Goal: Transaction & Acquisition: Purchase product/service

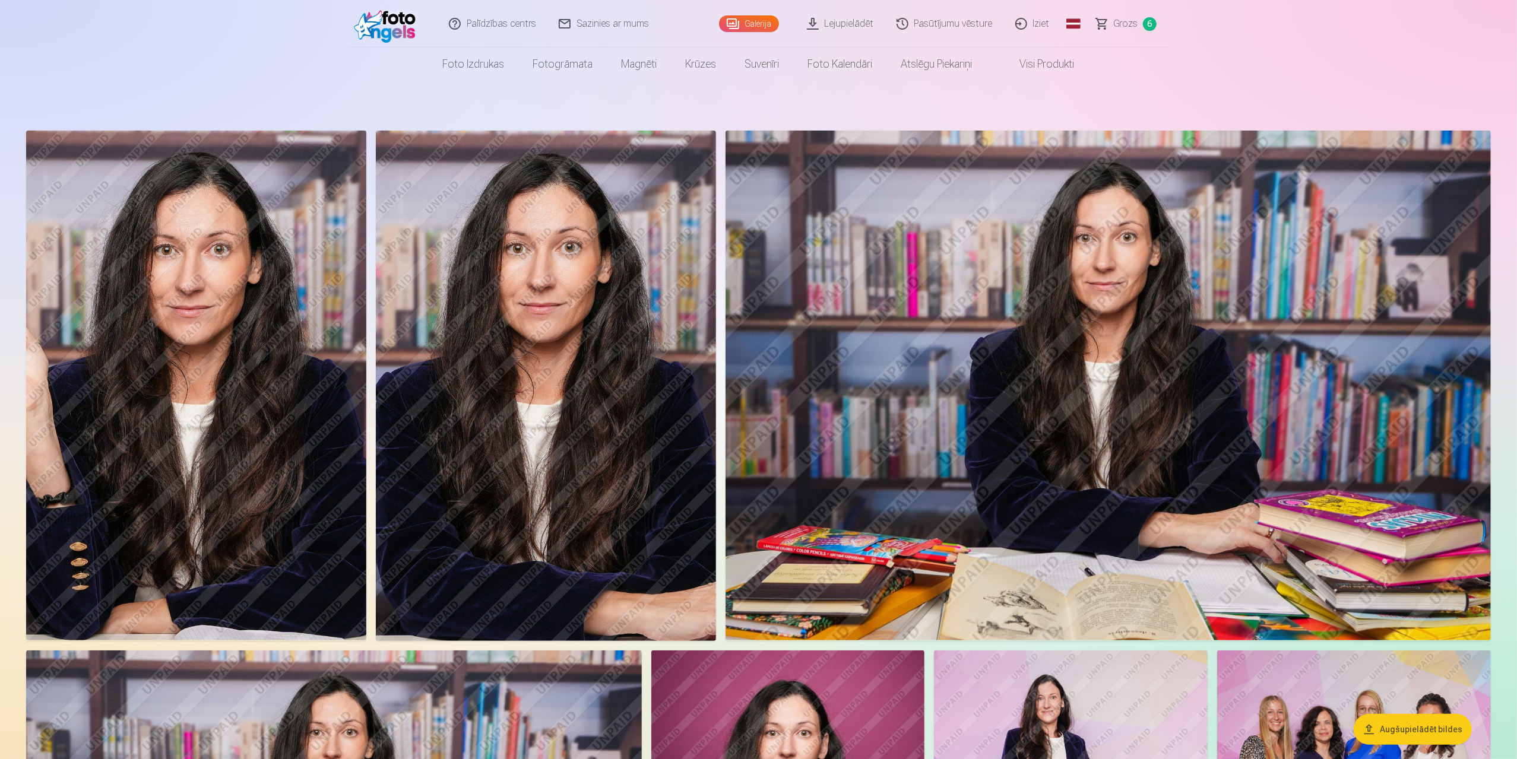
click at [1125, 19] on span "Grozs" at bounding box center [1126, 24] width 24 height 14
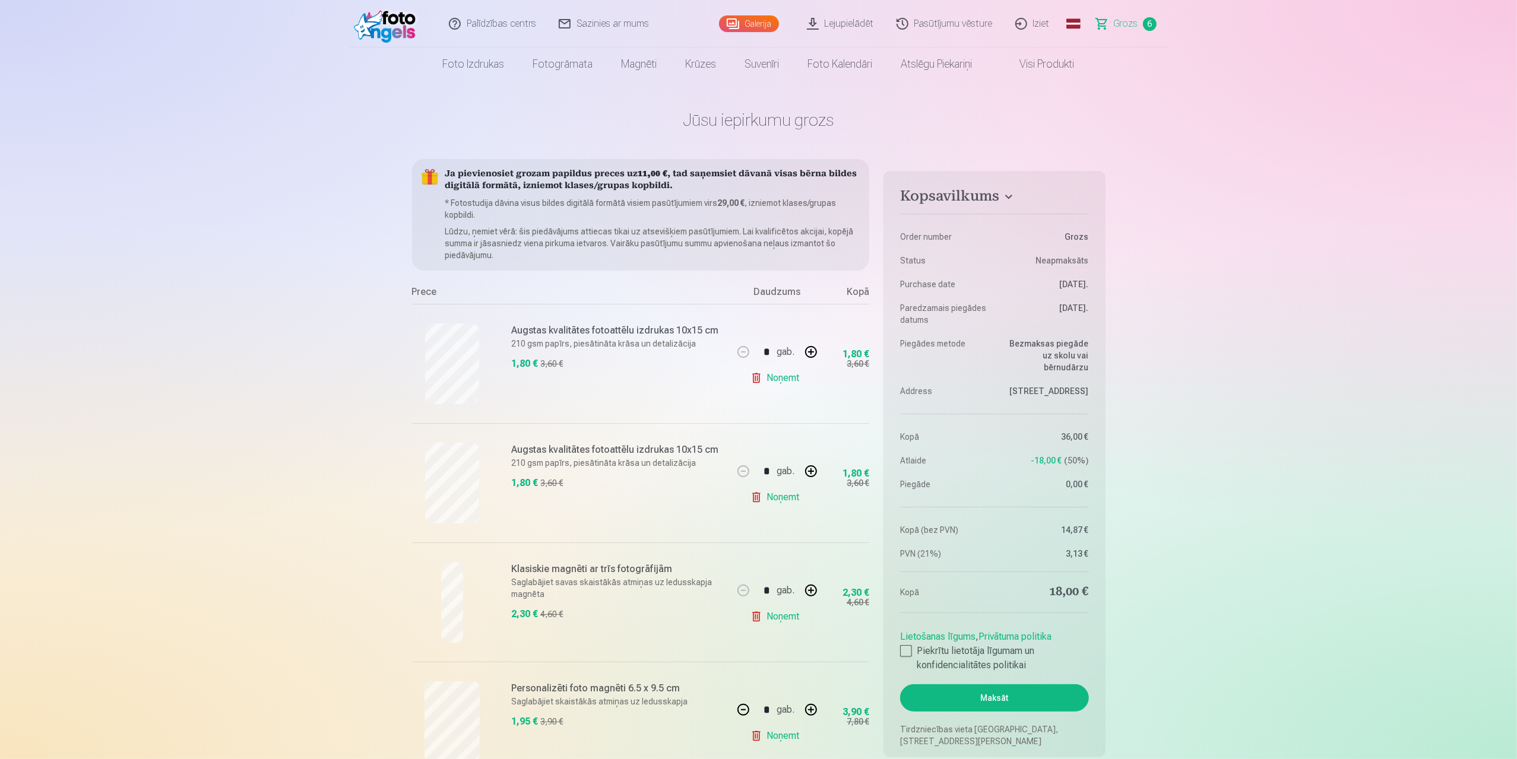
click at [765, 23] on link "Galerija" at bounding box center [749, 23] width 60 height 17
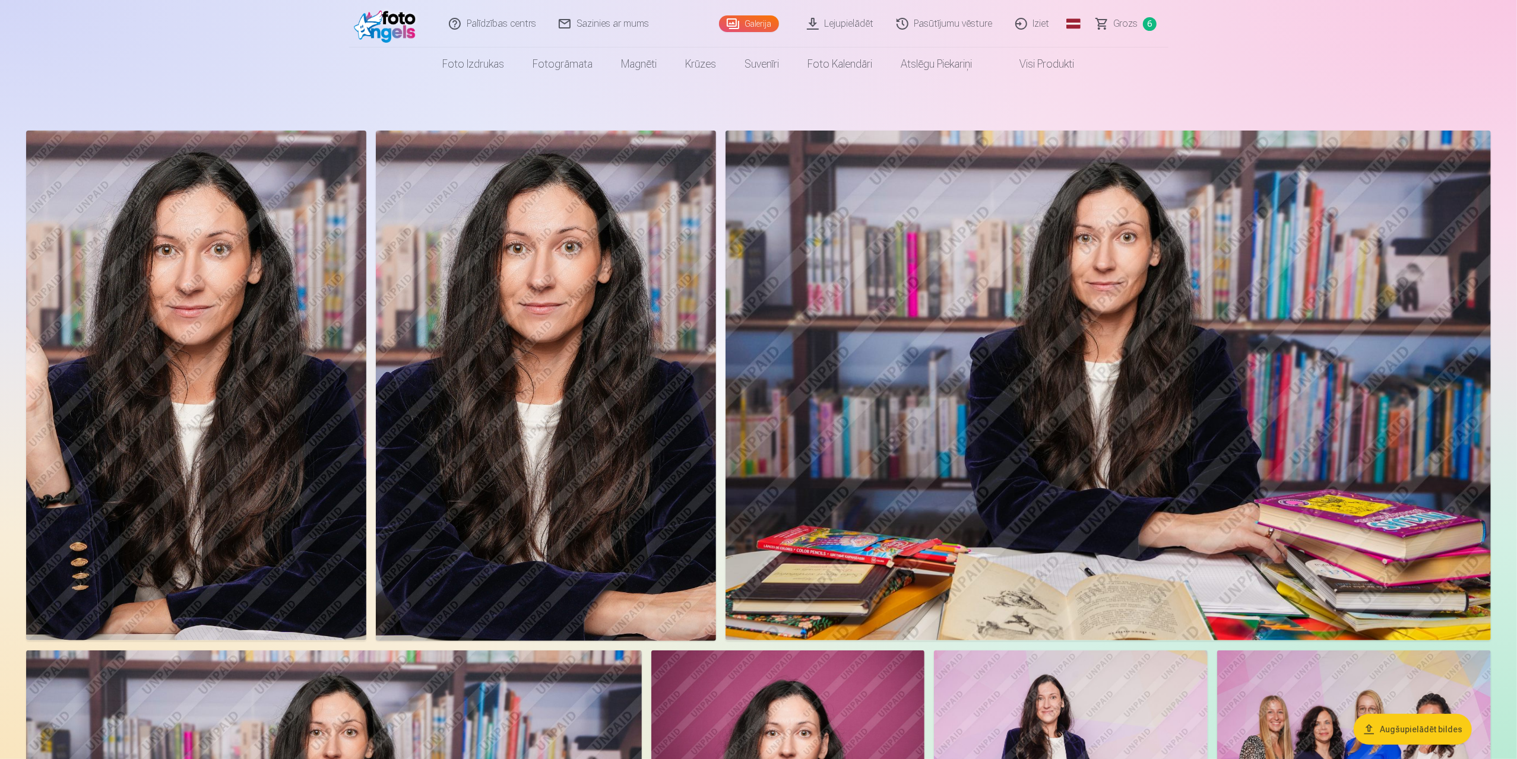
click at [1125, 22] on span "Grozs" at bounding box center [1126, 24] width 24 height 14
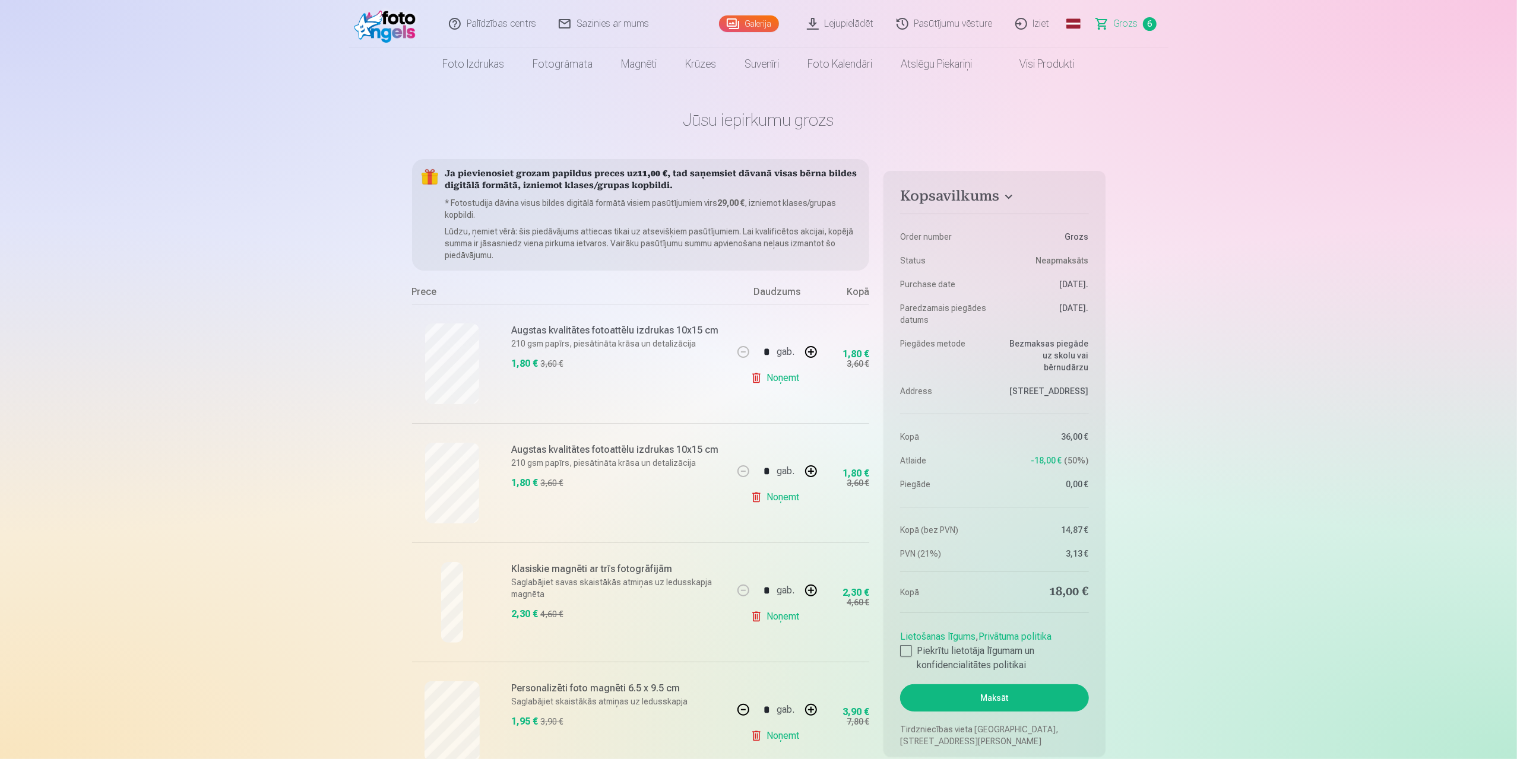
click at [754, 26] on link "Galerija" at bounding box center [749, 23] width 60 height 17
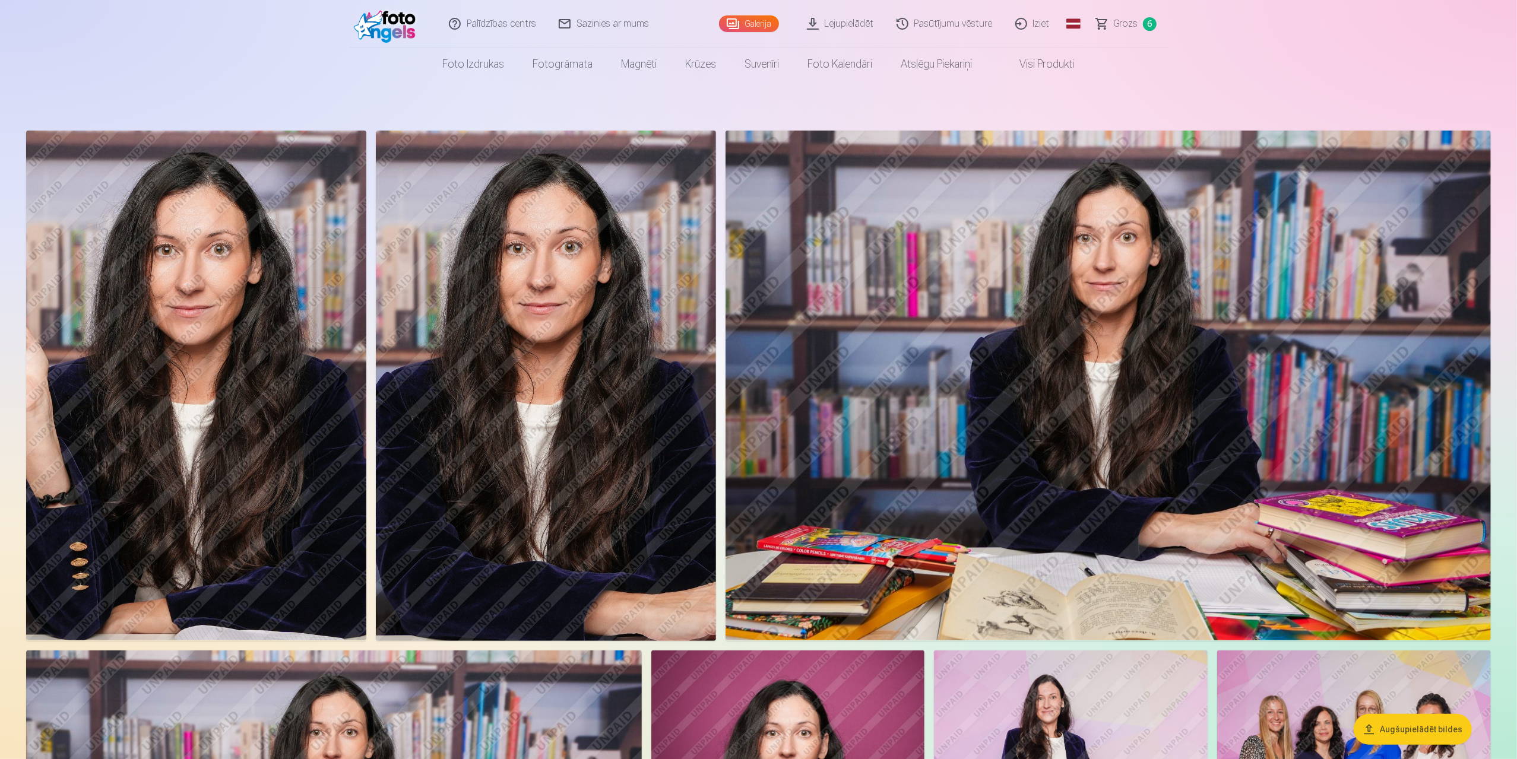
click at [577, 296] on img at bounding box center [546, 386] width 340 height 511
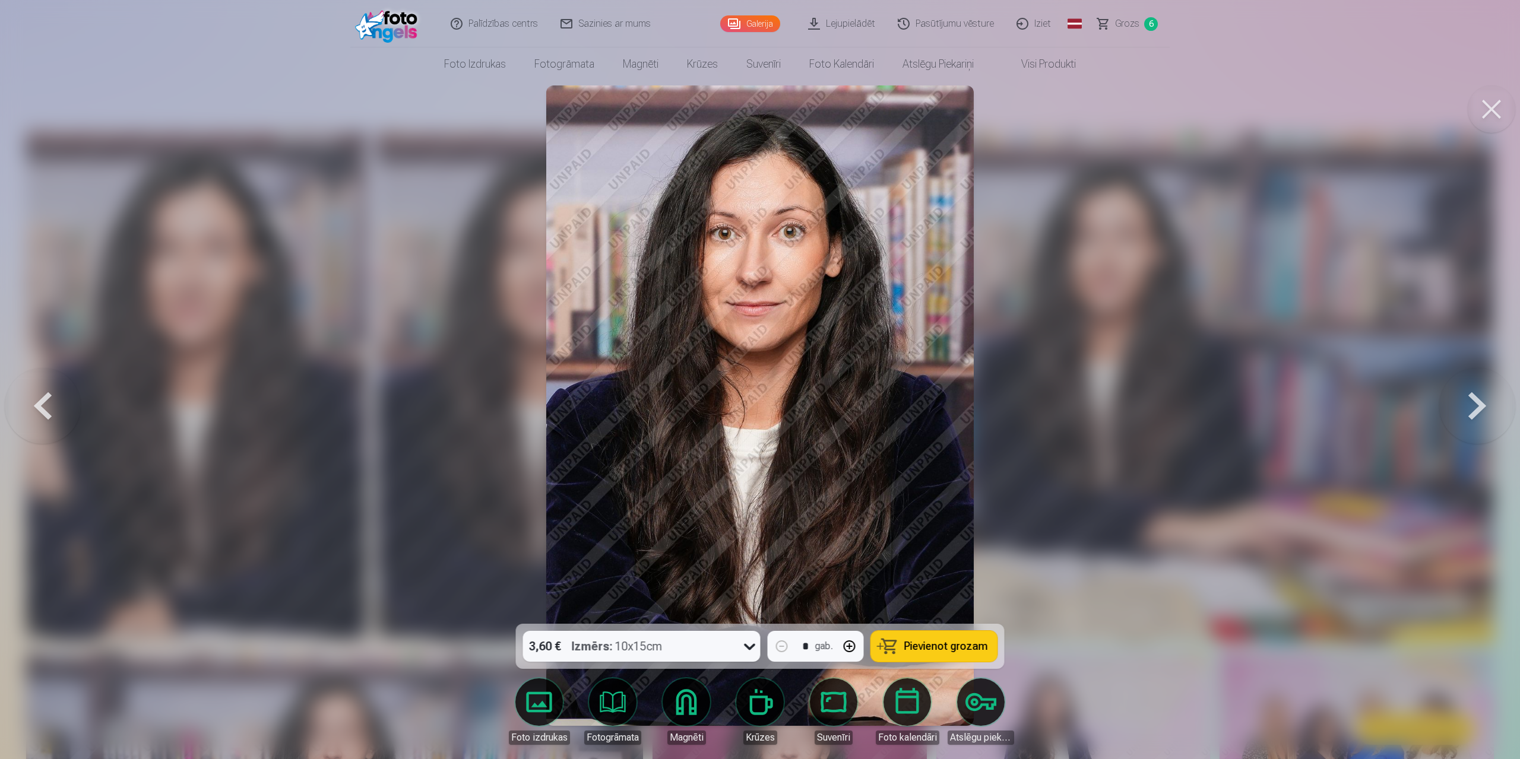
click at [948, 651] on span "Pievienot grozam" at bounding box center [946, 646] width 84 height 11
click at [1197, 401] on div at bounding box center [760, 379] width 1520 height 759
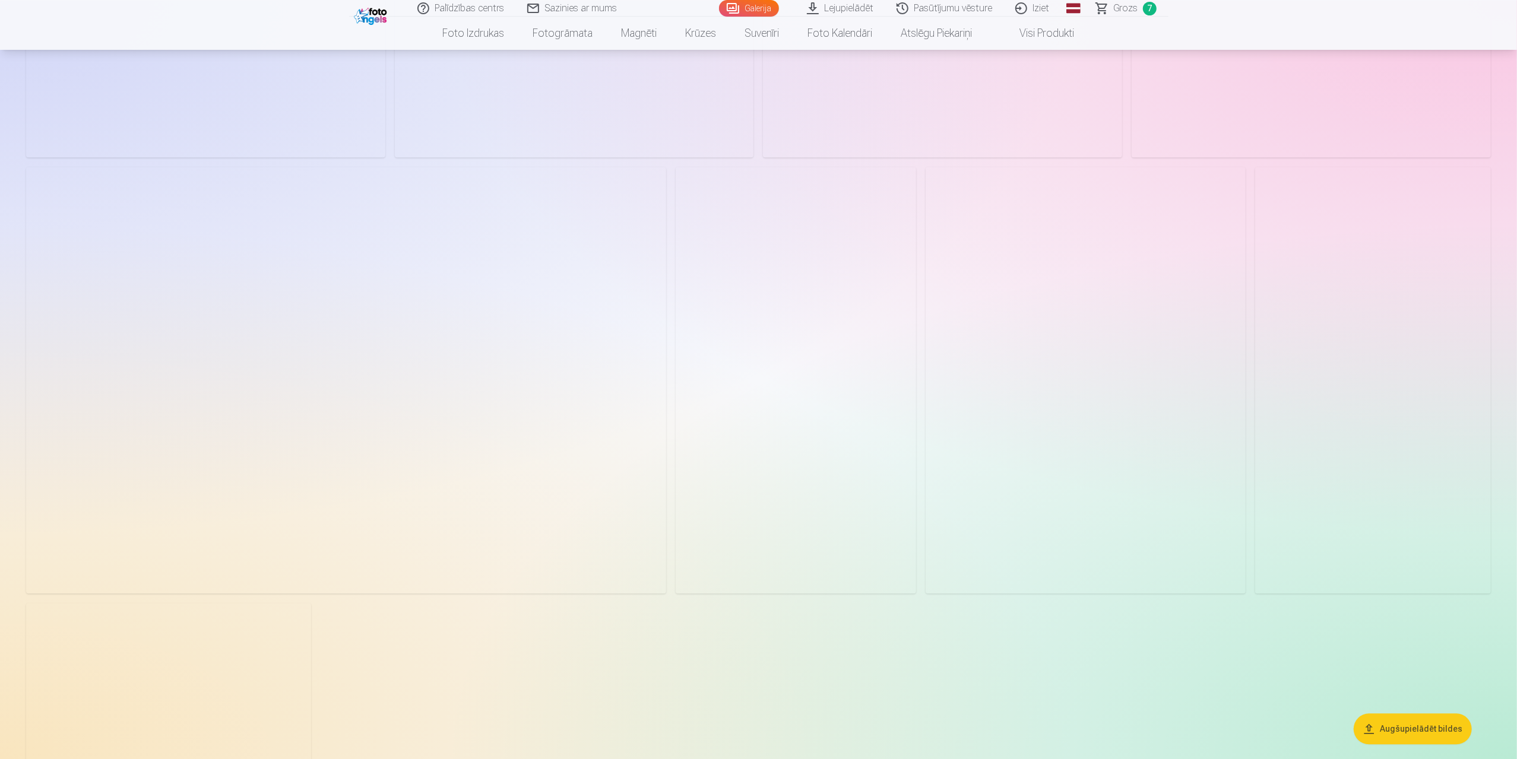
scroll to position [2315, 0]
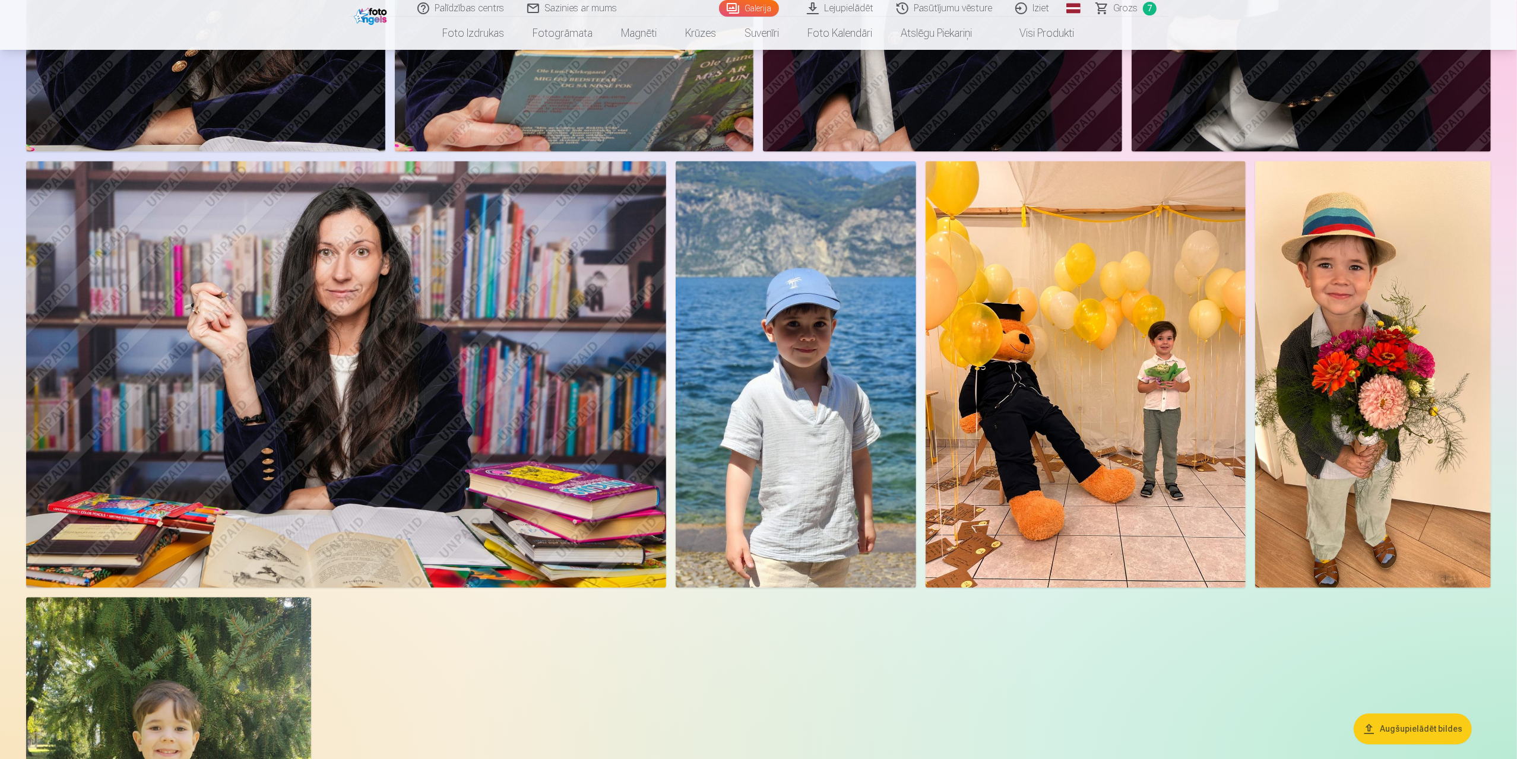
click at [350, 339] on img at bounding box center [346, 374] width 640 height 427
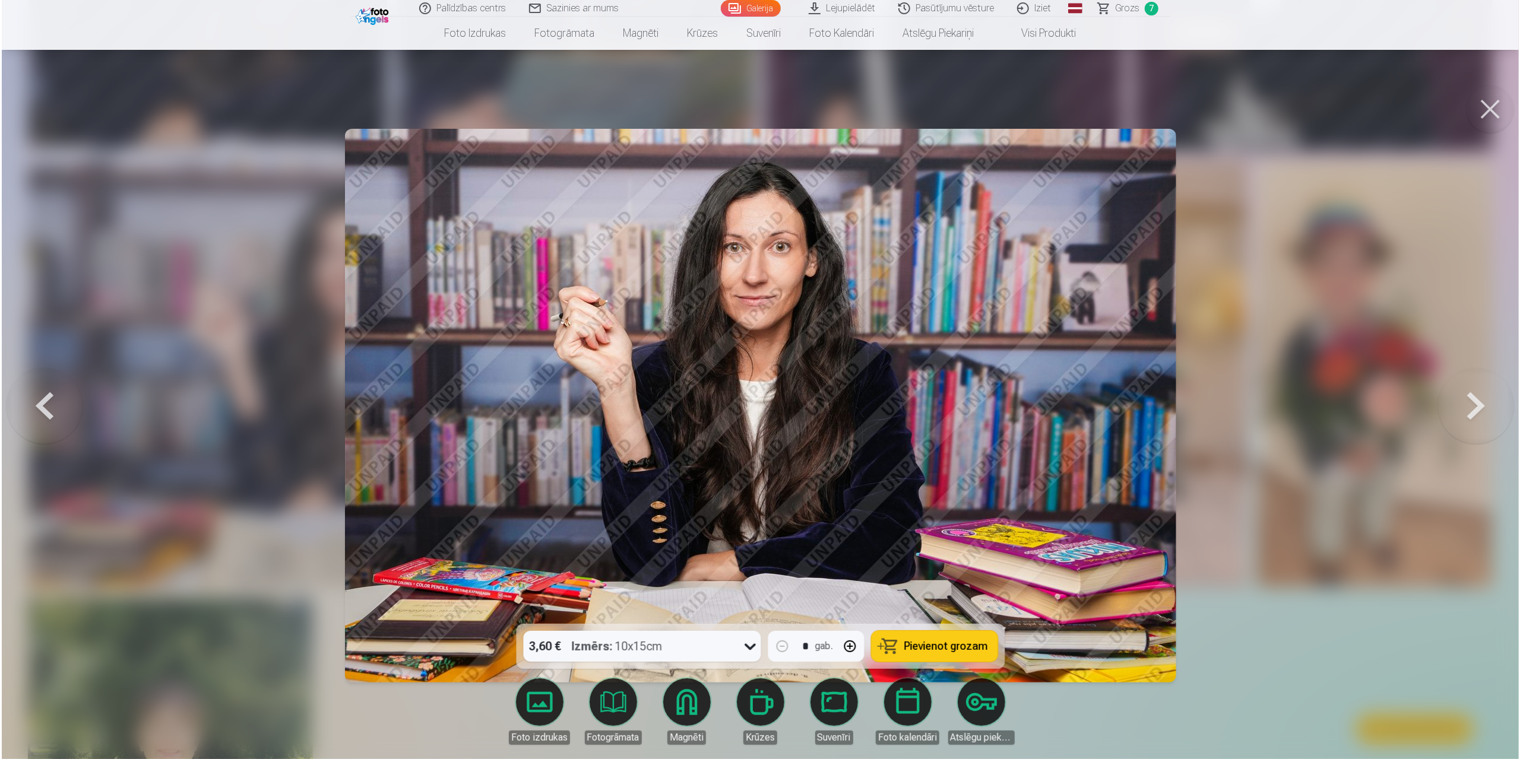
scroll to position [2319, 0]
click at [937, 649] on span "Pievienot grozam" at bounding box center [946, 646] width 84 height 11
click at [1277, 503] on div at bounding box center [760, 379] width 1520 height 759
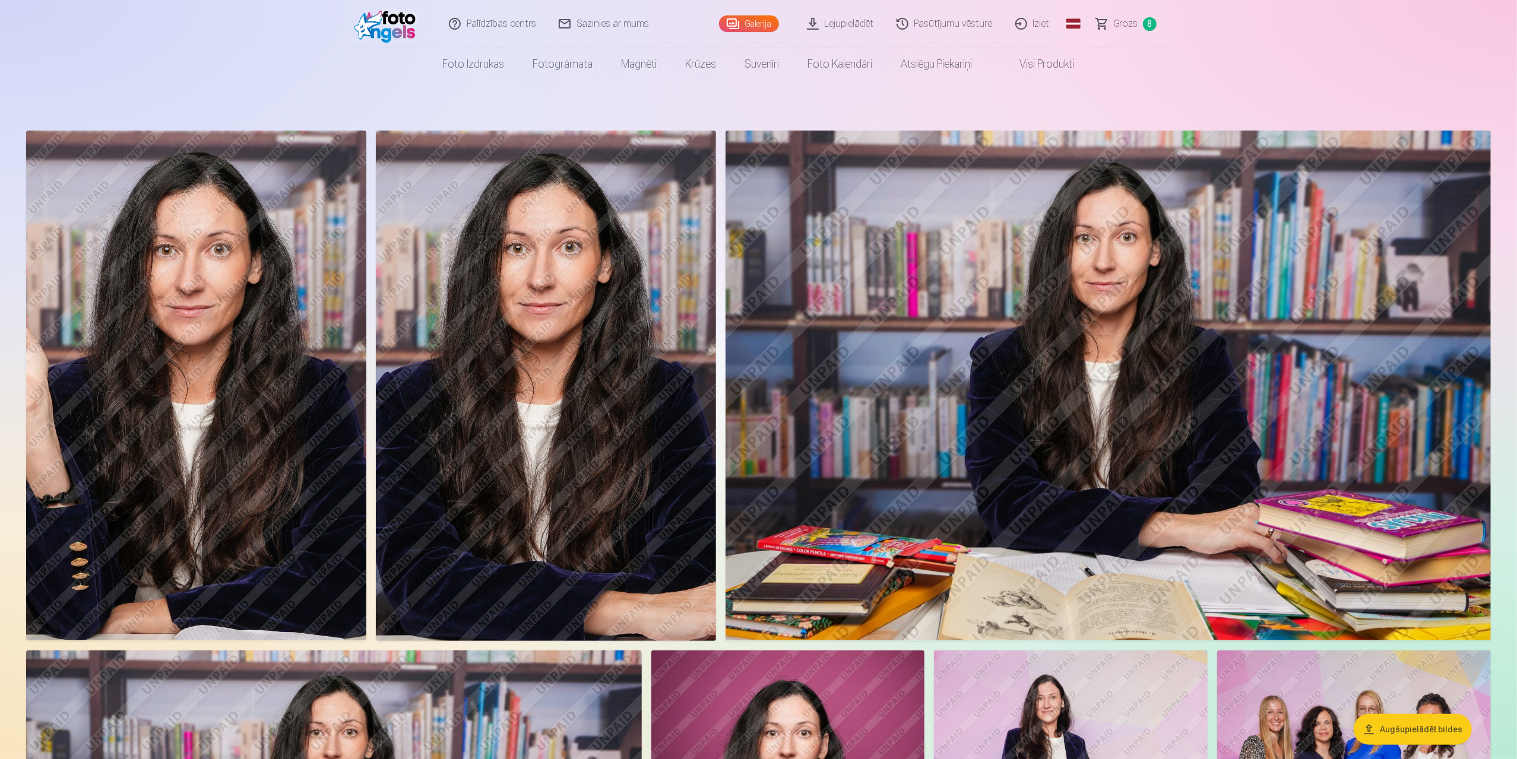
click at [1137, 26] on link "Grozs 8" at bounding box center [1126, 23] width 83 height 47
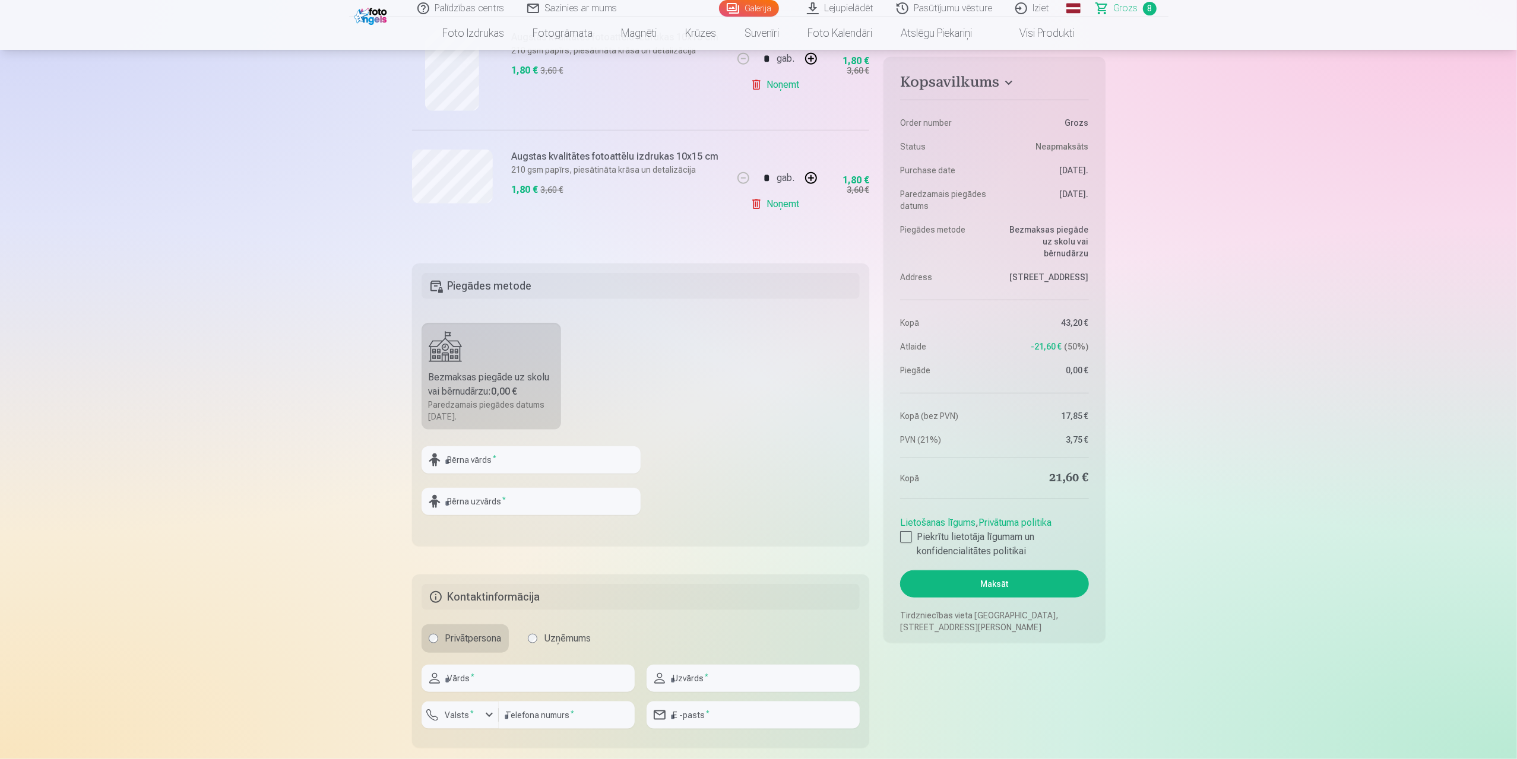
scroll to position [1306, 0]
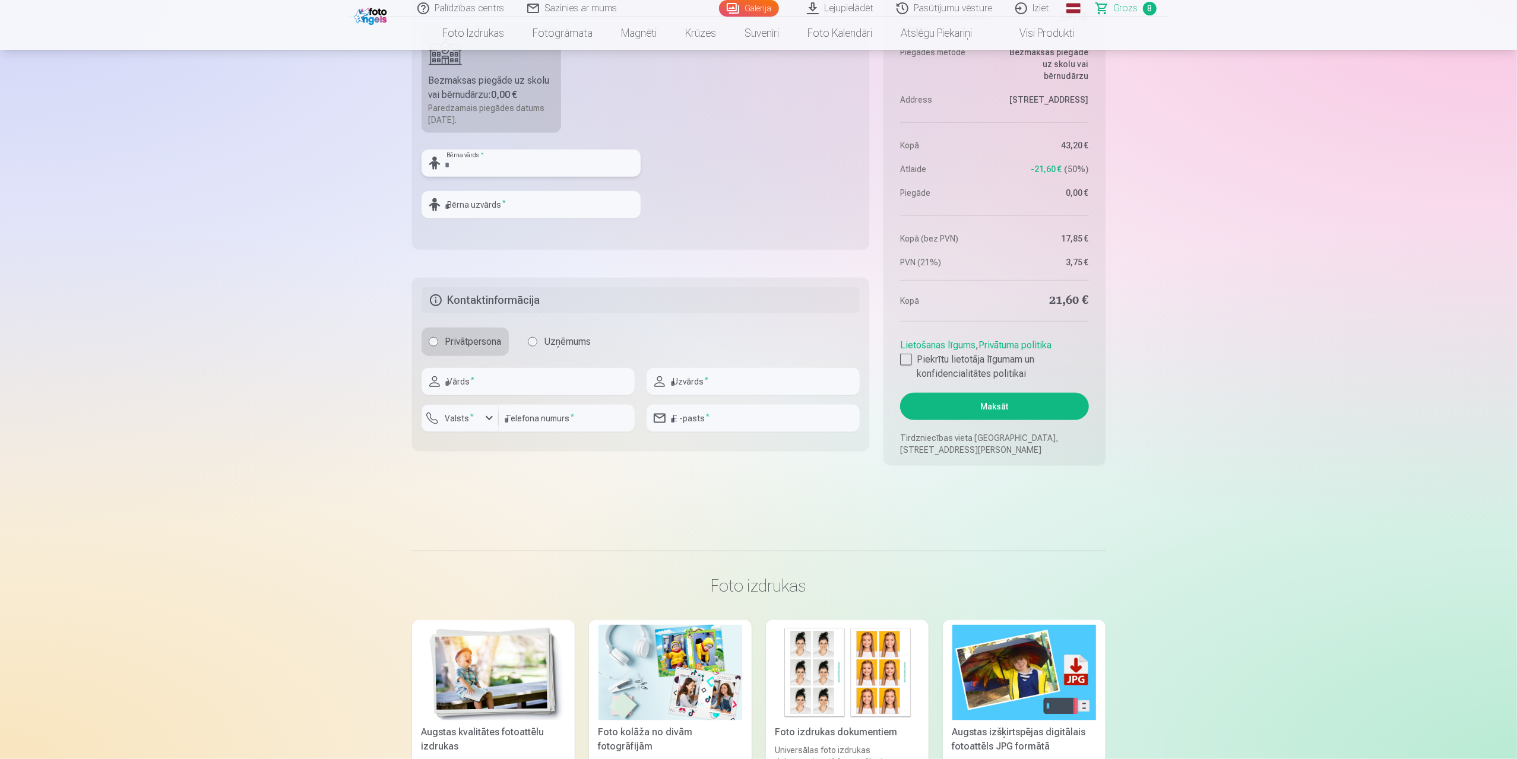
click at [535, 169] on input "text" at bounding box center [530, 163] width 219 height 27
type input "*****"
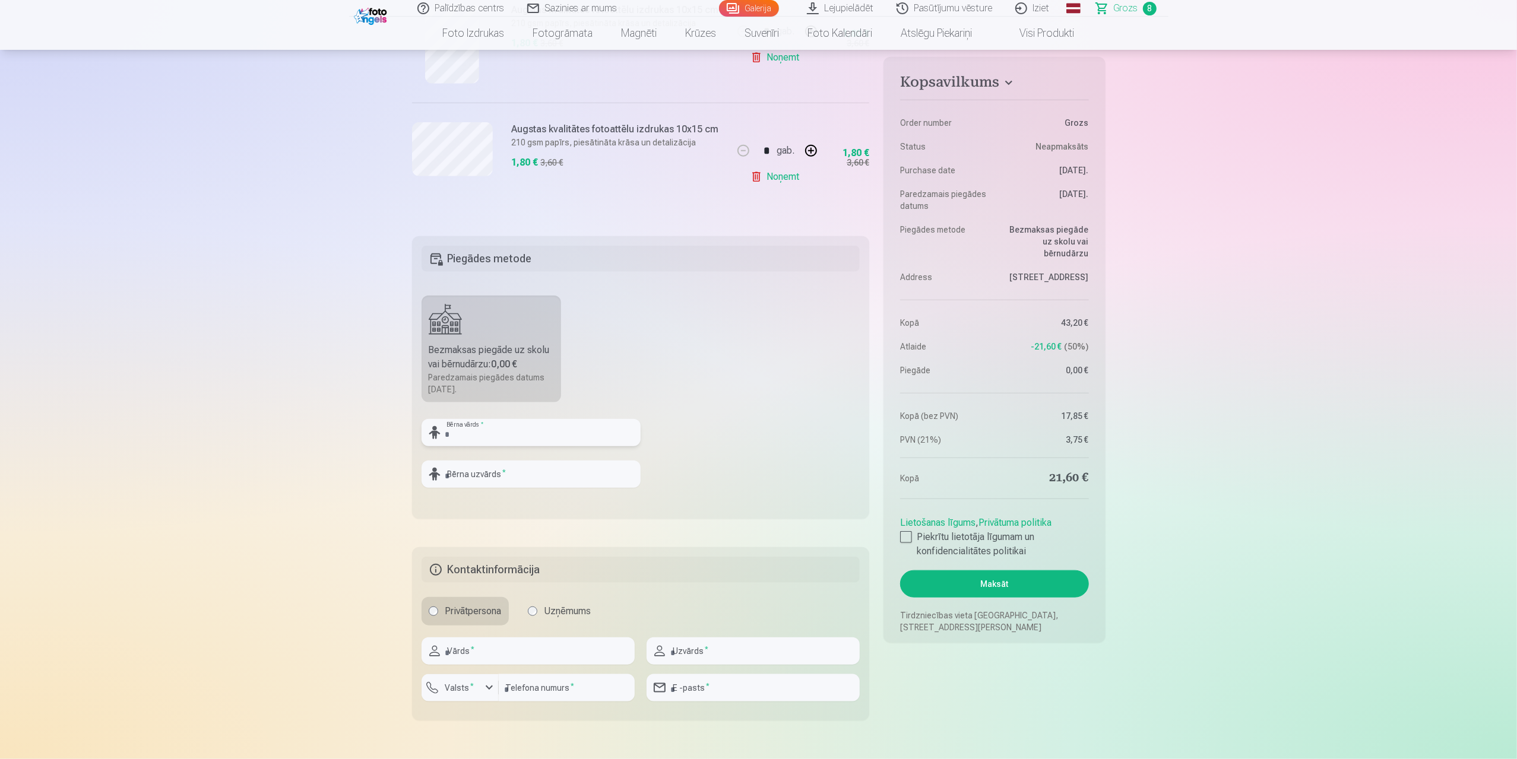
scroll to position [1009, 0]
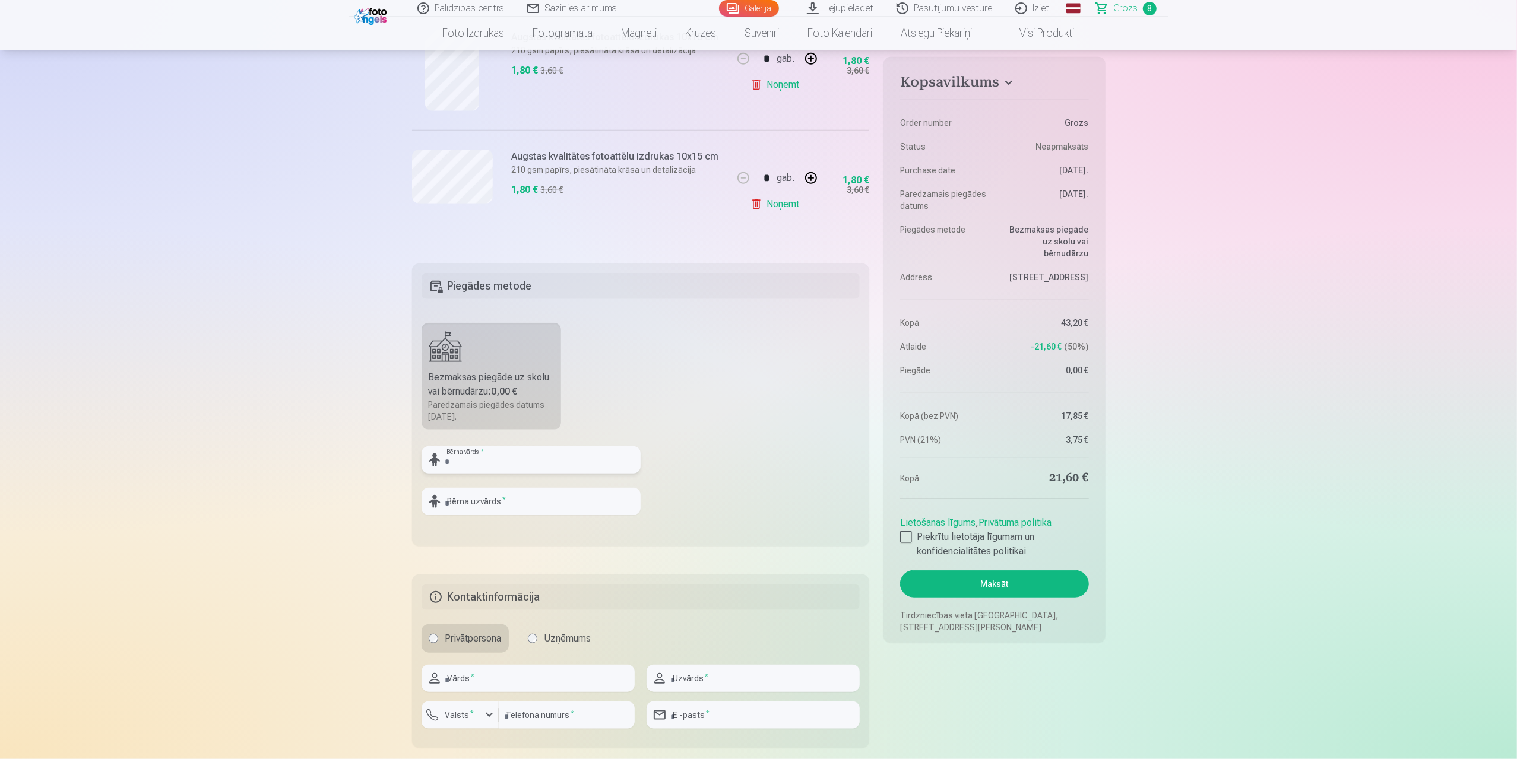
click at [482, 460] on input "text" at bounding box center [530, 459] width 219 height 27
type input "*****"
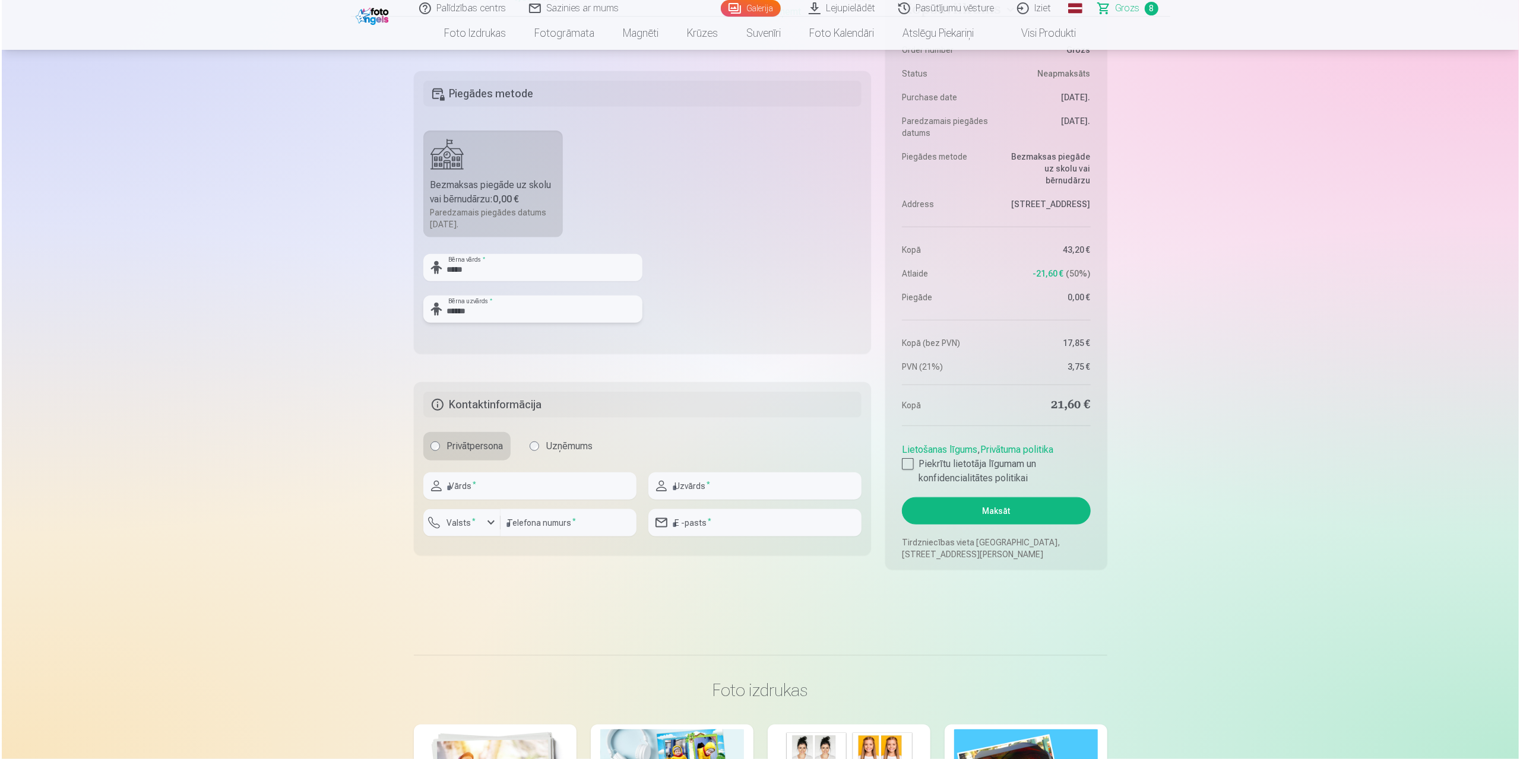
scroll to position [1247, 0]
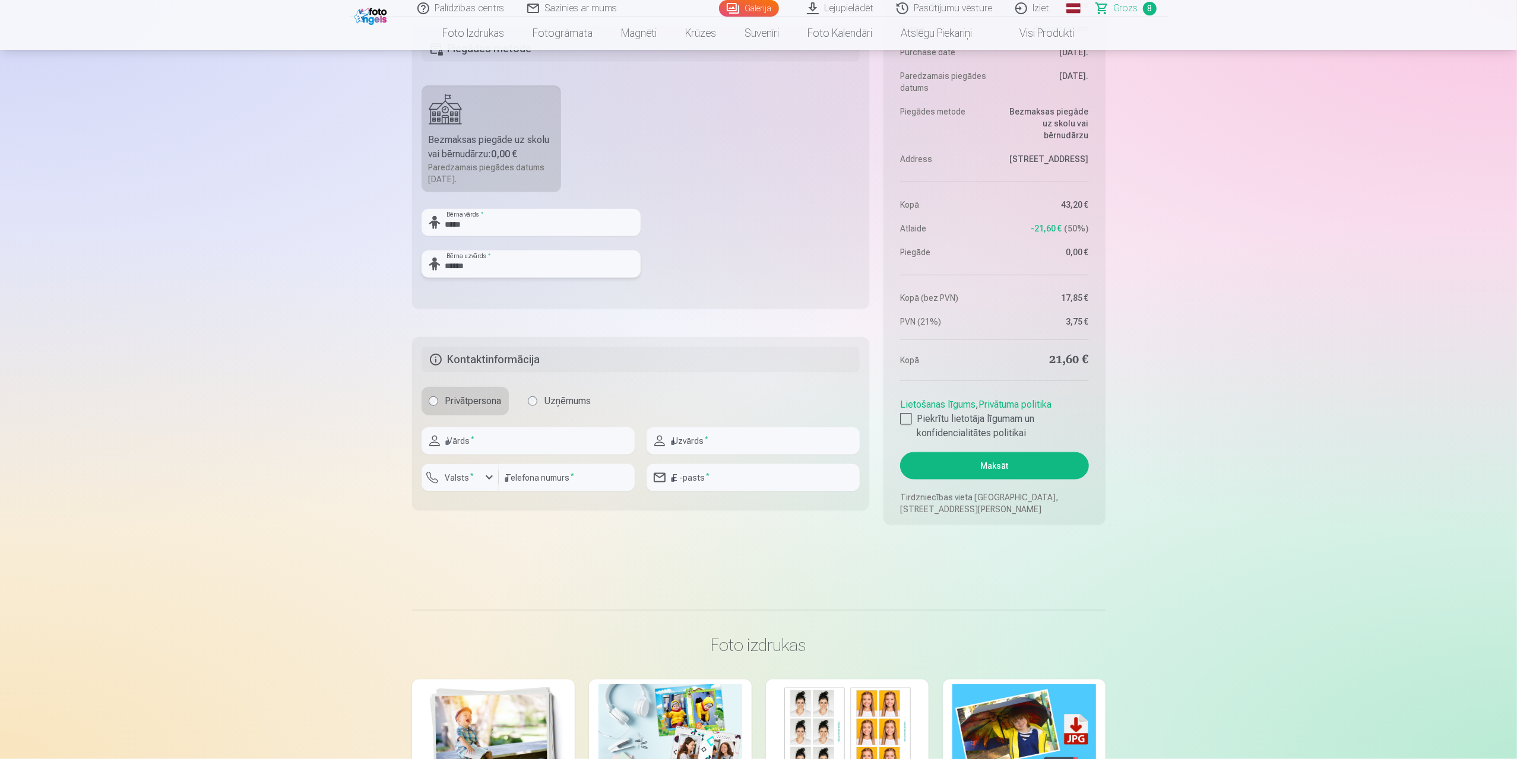
type input "******"
click at [506, 433] on input "text" at bounding box center [527, 440] width 213 height 27
type input "*****"
click at [718, 446] on input "text" at bounding box center [752, 440] width 213 height 27
type input "******"
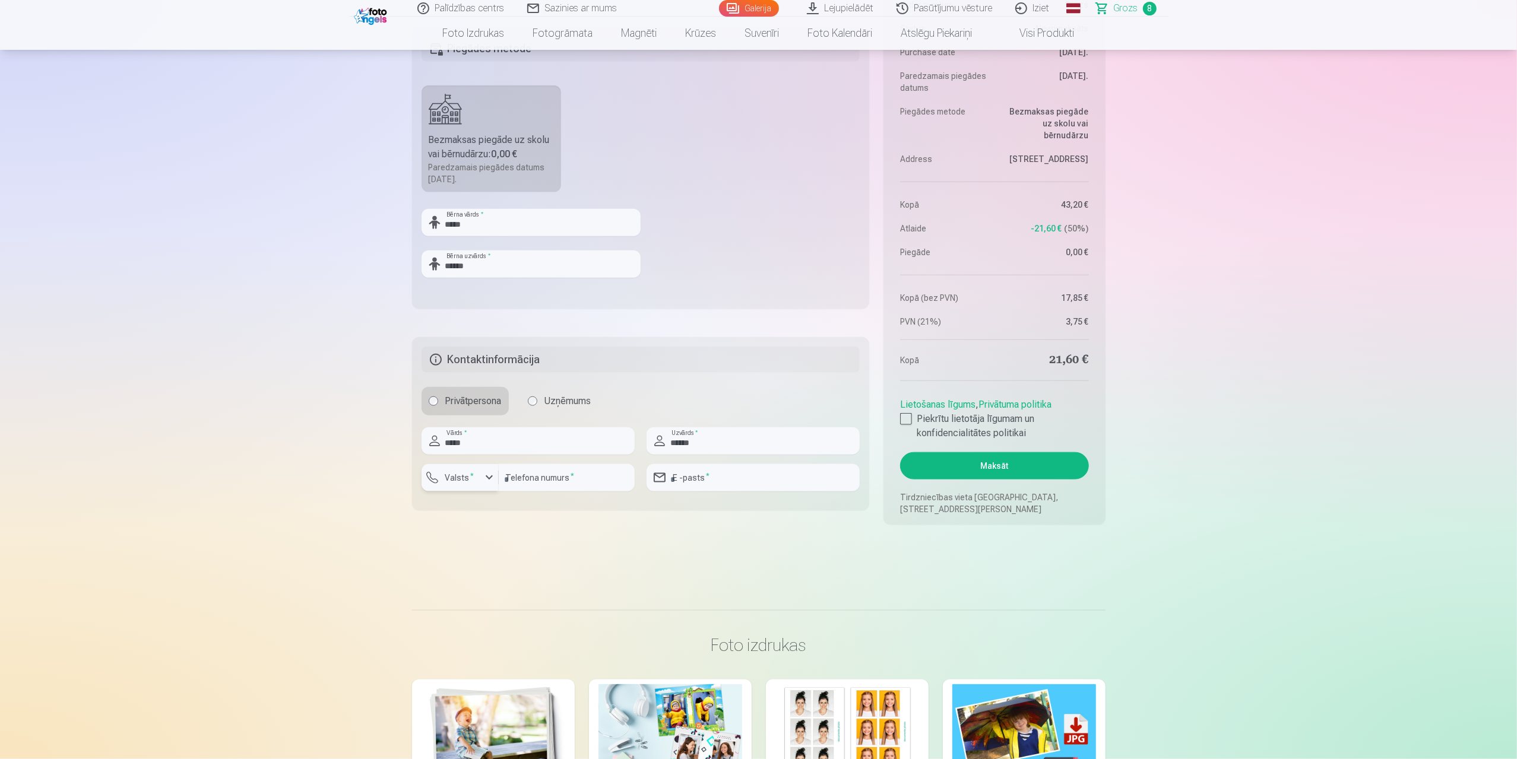
click at [449, 479] on label "Valsts *" at bounding box center [459, 478] width 39 height 12
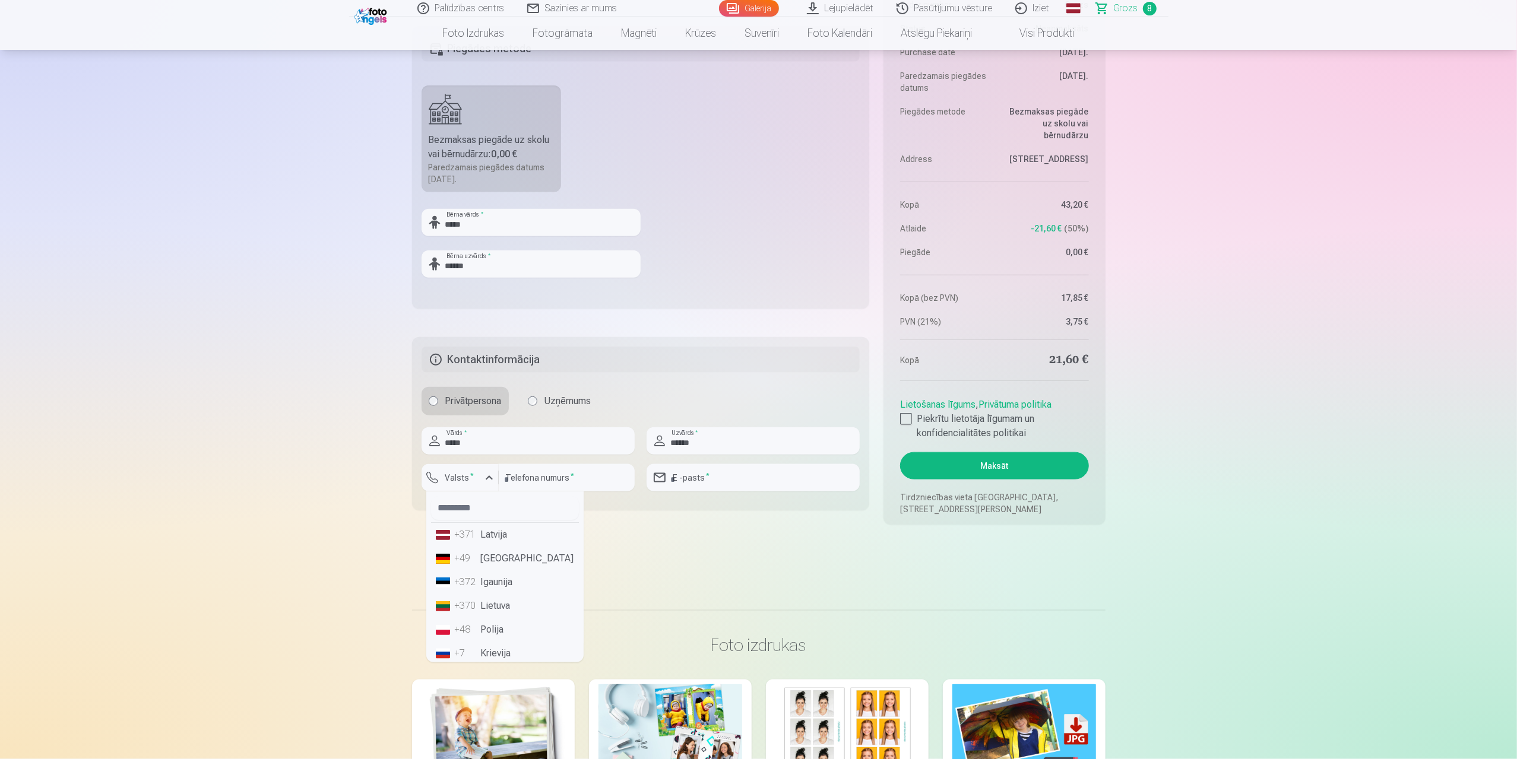
click at [481, 532] on li "+371 Latvija" at bounding box center [505, 535] width 148 height 24
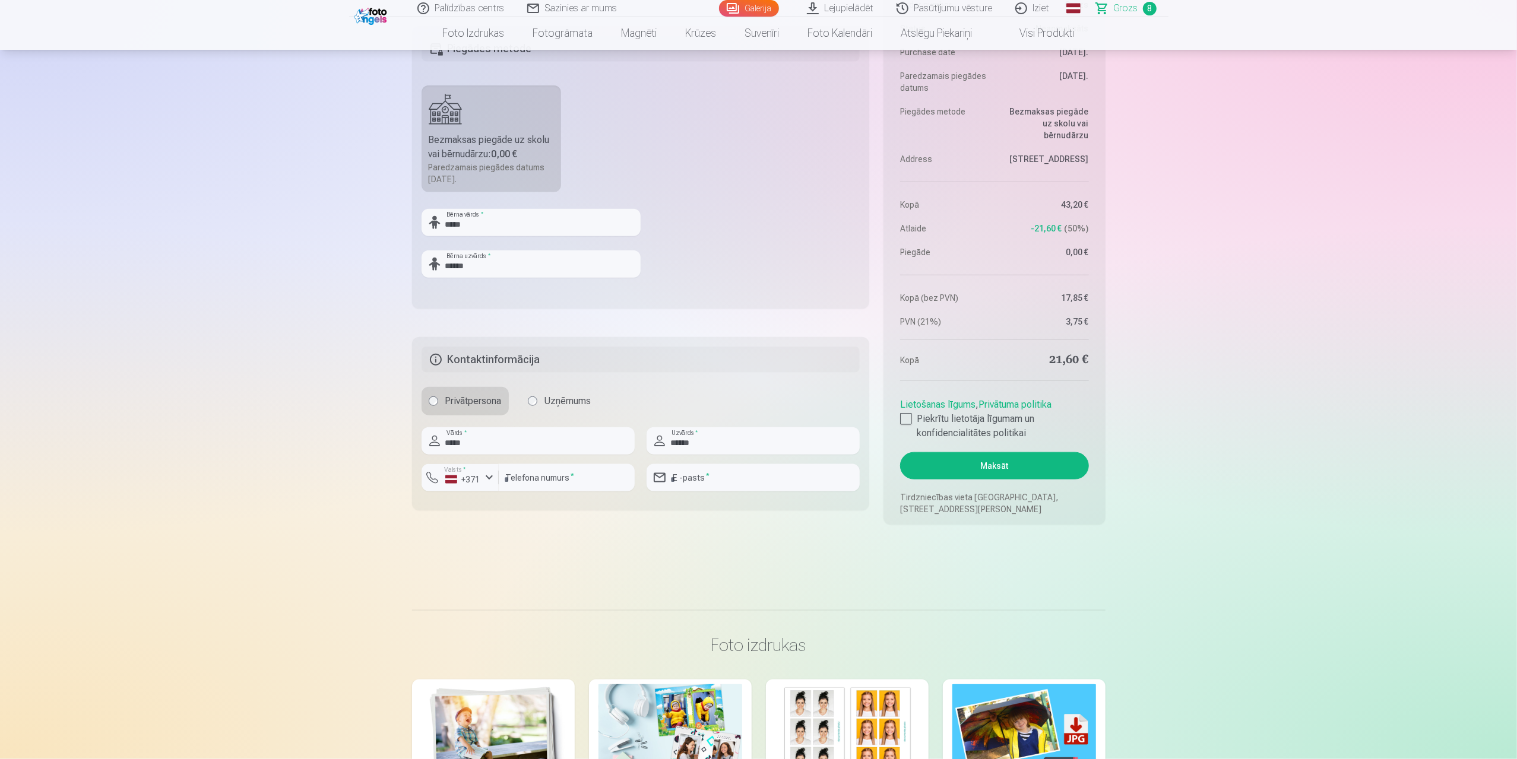
click at [516, 492] on div at bounding box center [567, 496] width 136 height 9
click at [524, 479] on input "number" at bounding box center [567, 477] width 136 height 27
type input "********"
click at [727, 471] on input "email" at bounding box center [752, 477] width 213 height 27
type input "**********"
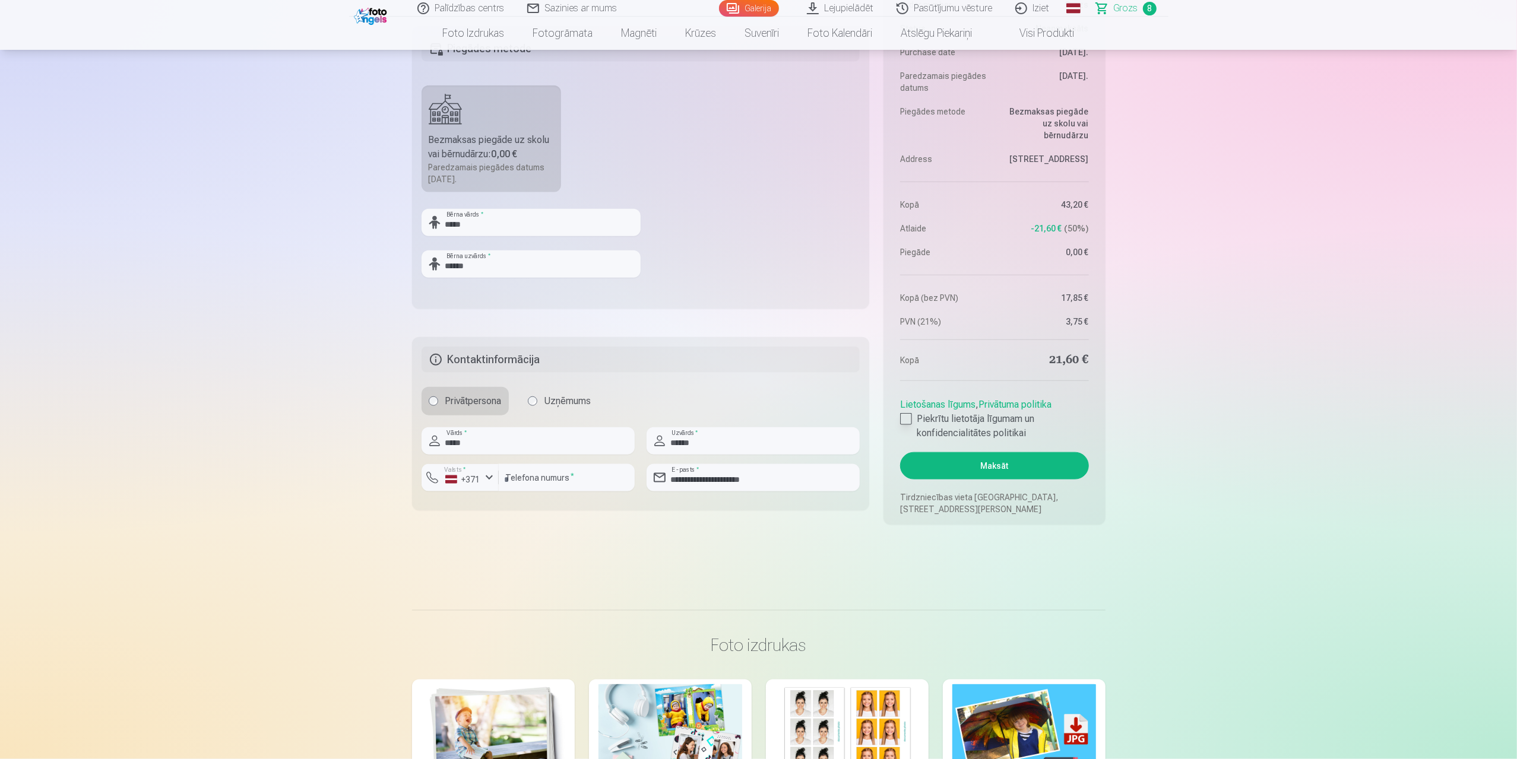
click at [911, 424] on label "Piekrītu lietotāja līgumam un konfidencialitātes politikai" at bounding box center [994, 426] width 188 height 28
click at [975, 466] on button "Maksāt" at bounding box center [994, 465] width 188 height 27
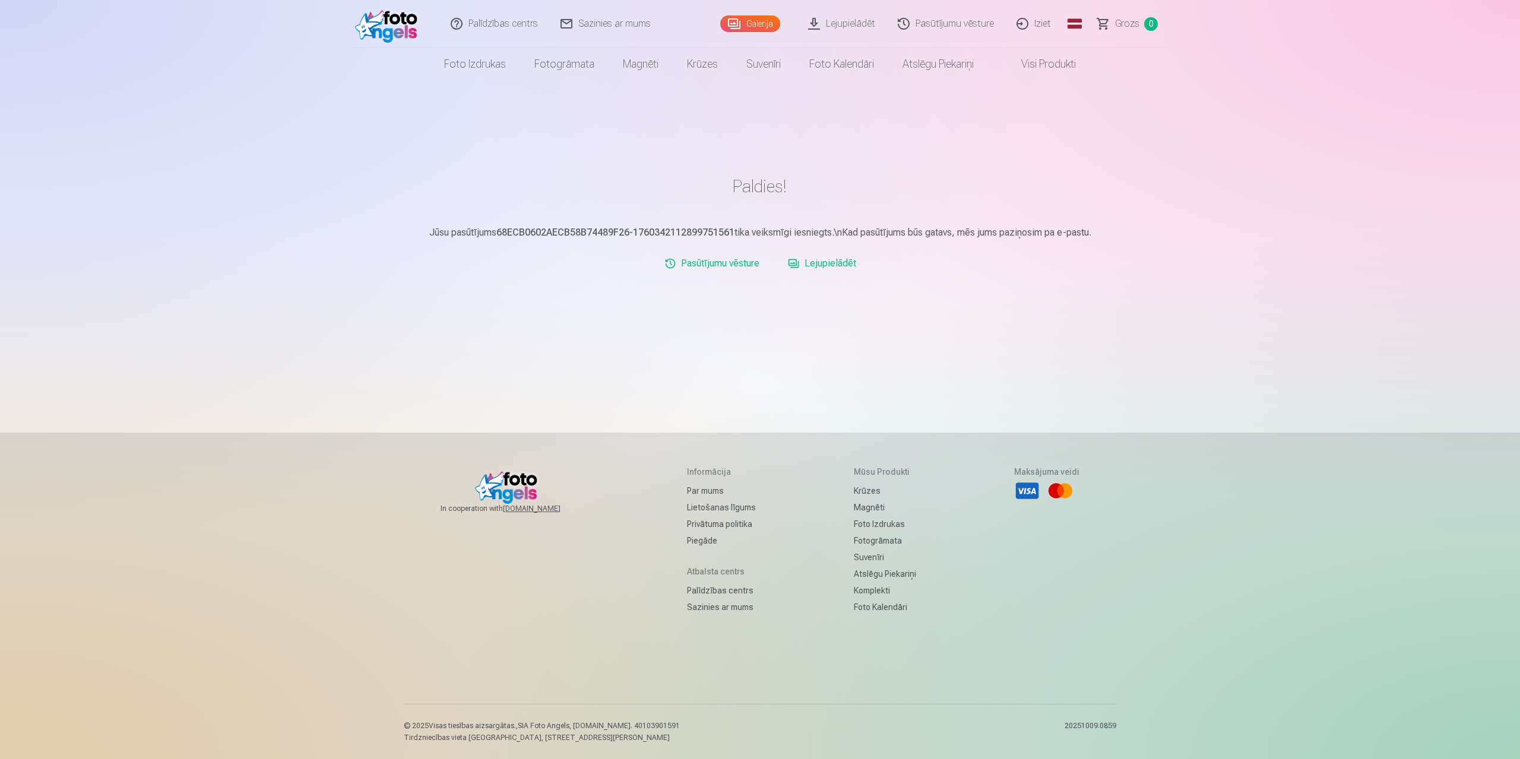
click at [767, 24] on link "Galerija" at bounding box center [750, 23] width 60 height 17
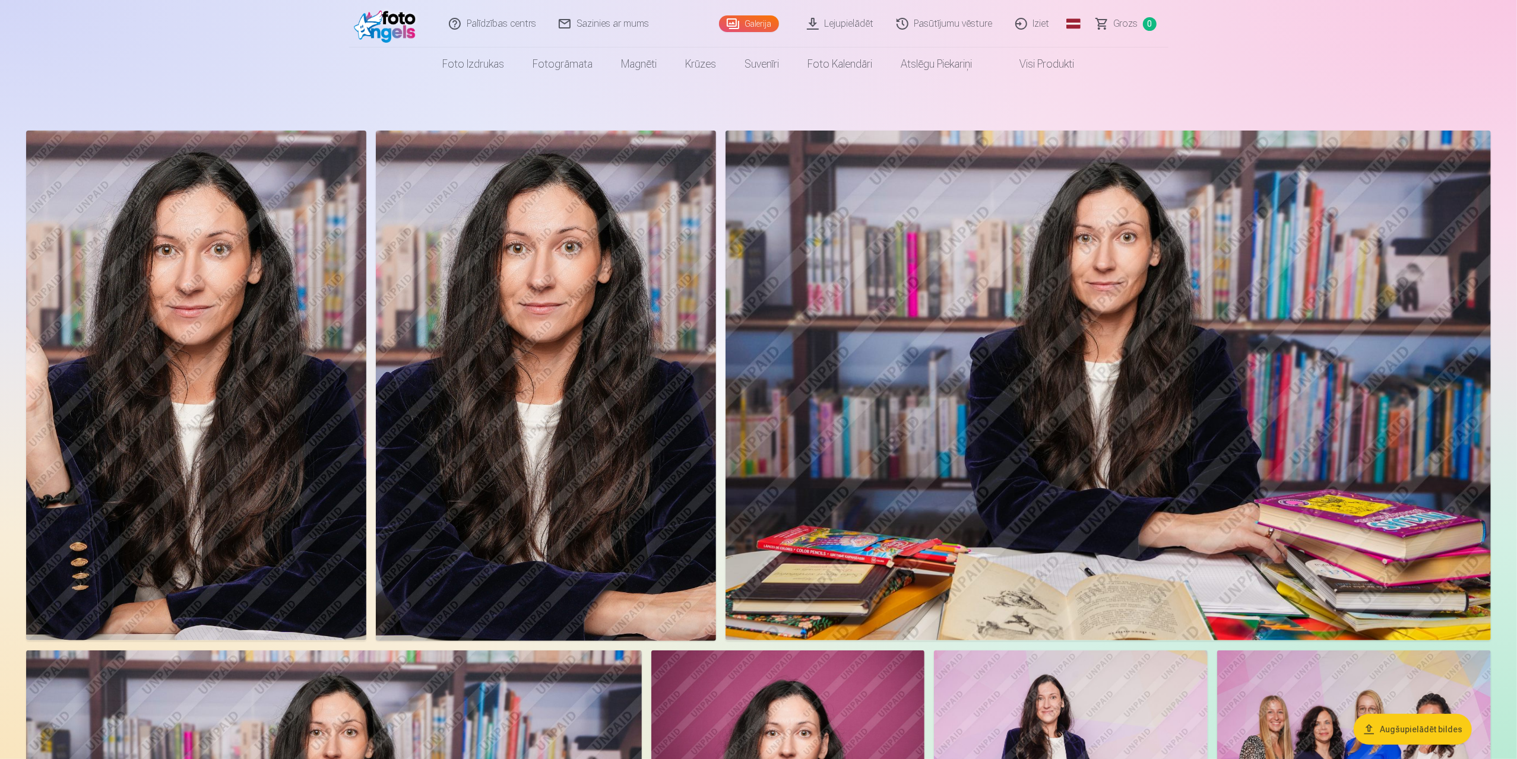
click at [509, 264] on img at bounding box center [546, 386] width 340 height 511
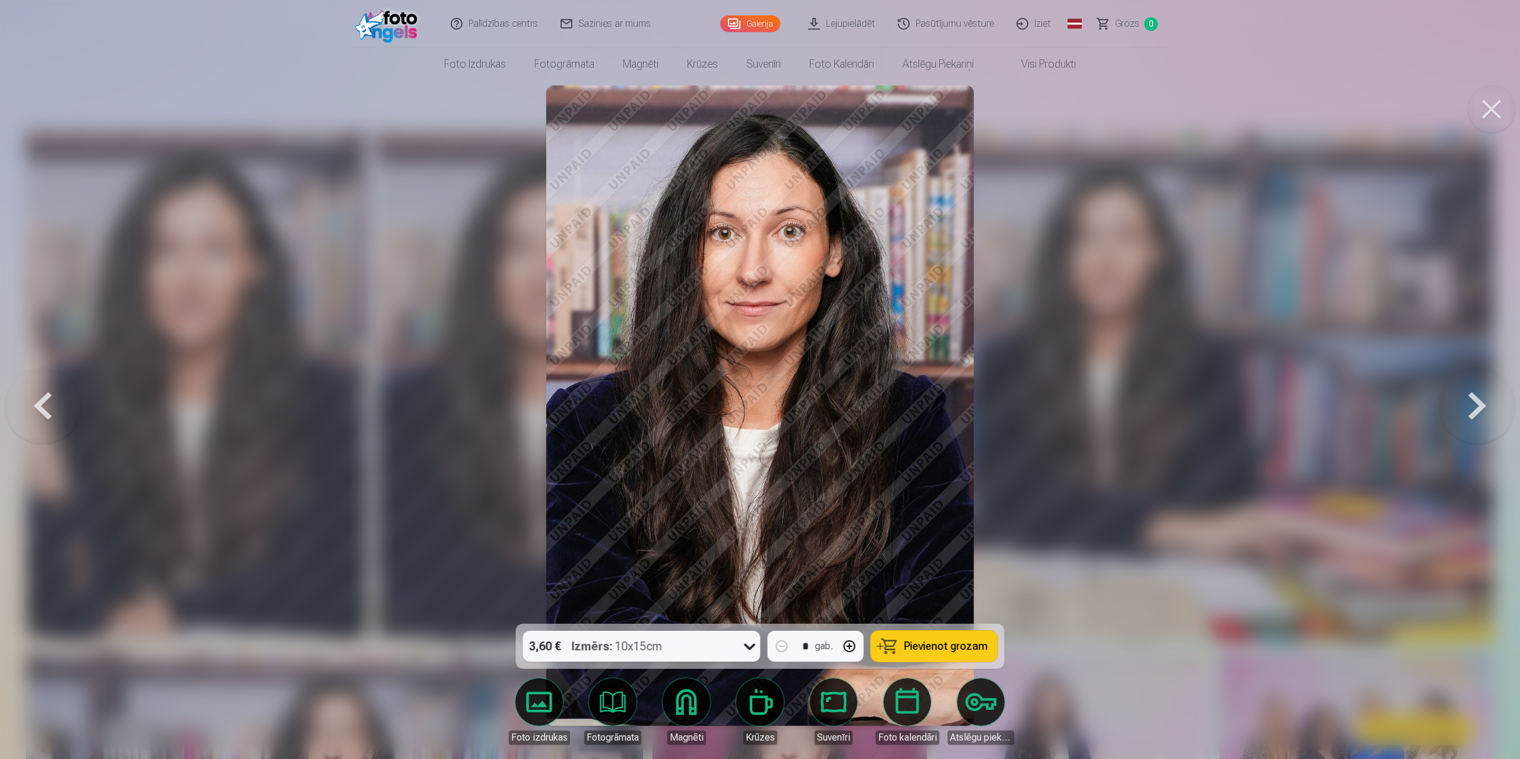
click at [299, 312] on div at bounding box center [760, 379] width 1520 height 759
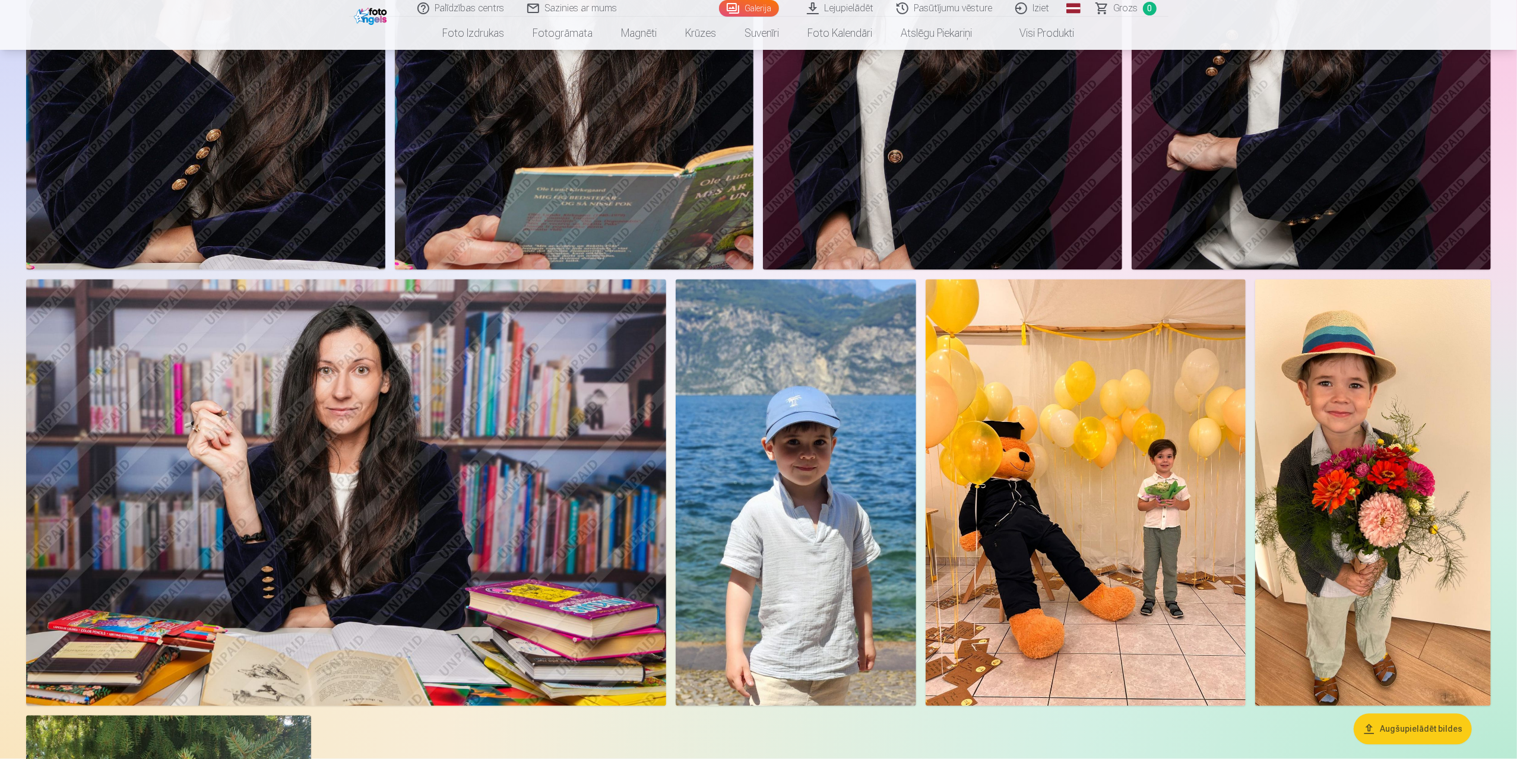
click at [384, 445] on img at bounding box center [346, 493] width 640 height 427
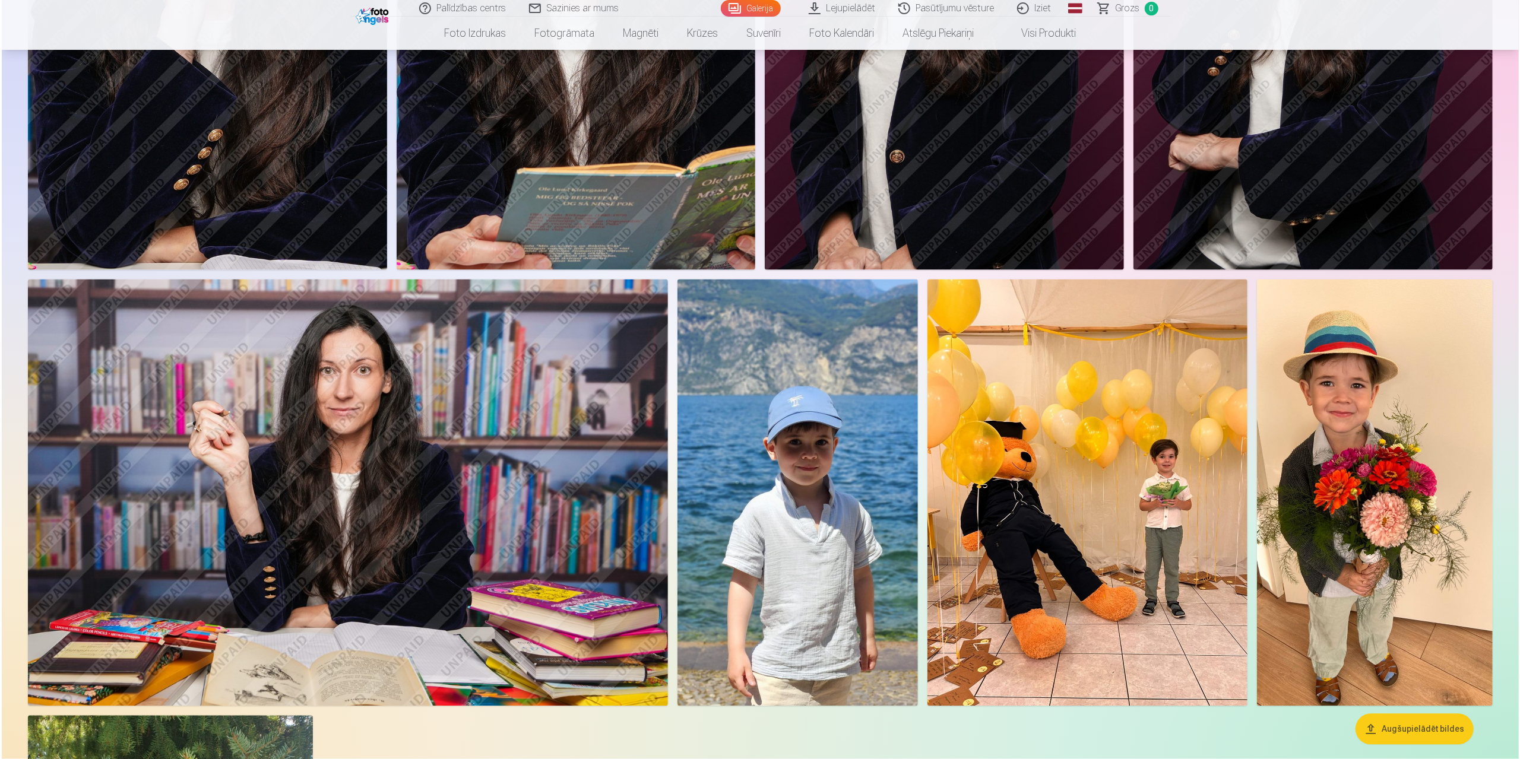
scroll to position [2200, 0]
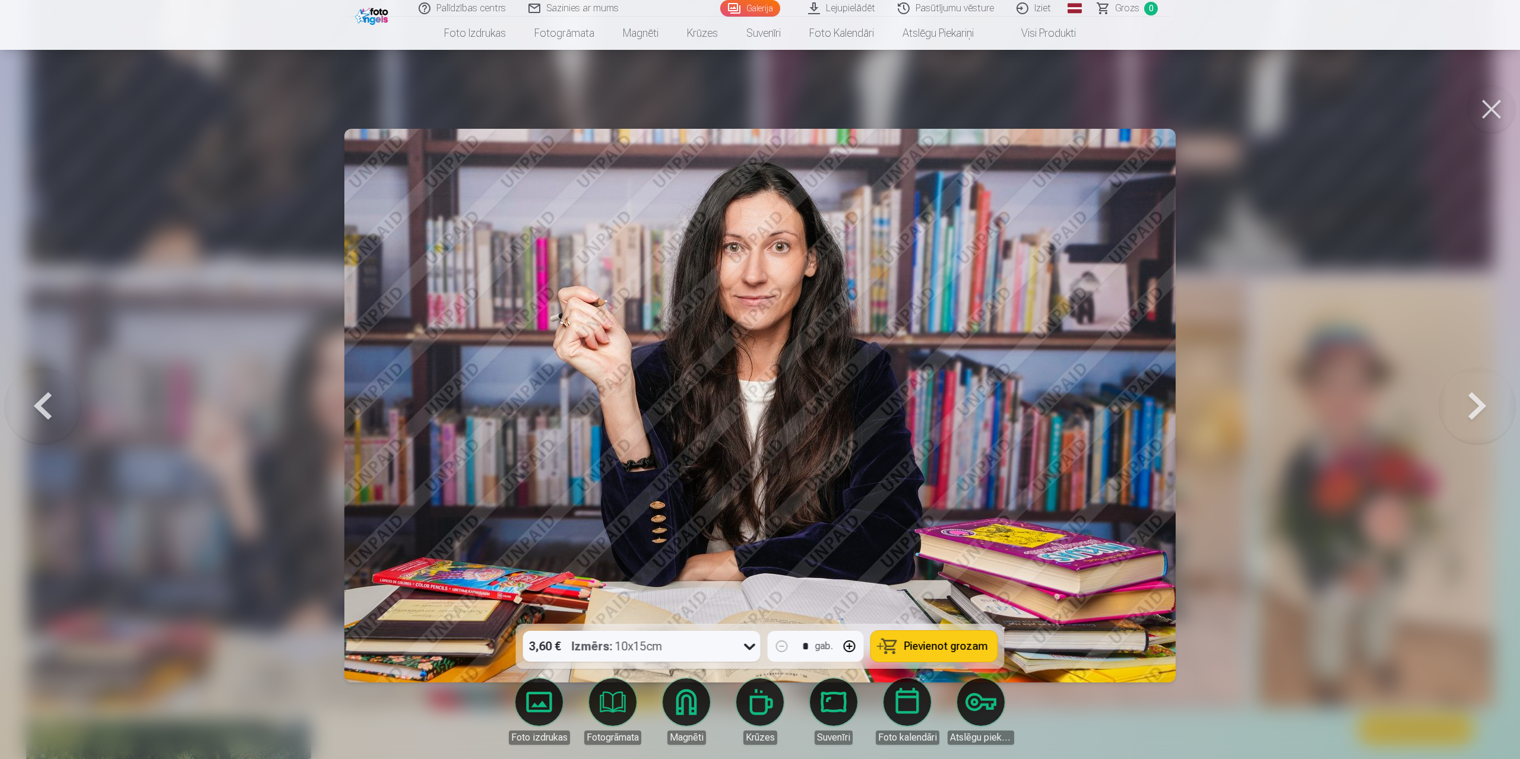
click at [199, 256] on div at bounding box center [760, 379] width 1520 height 759
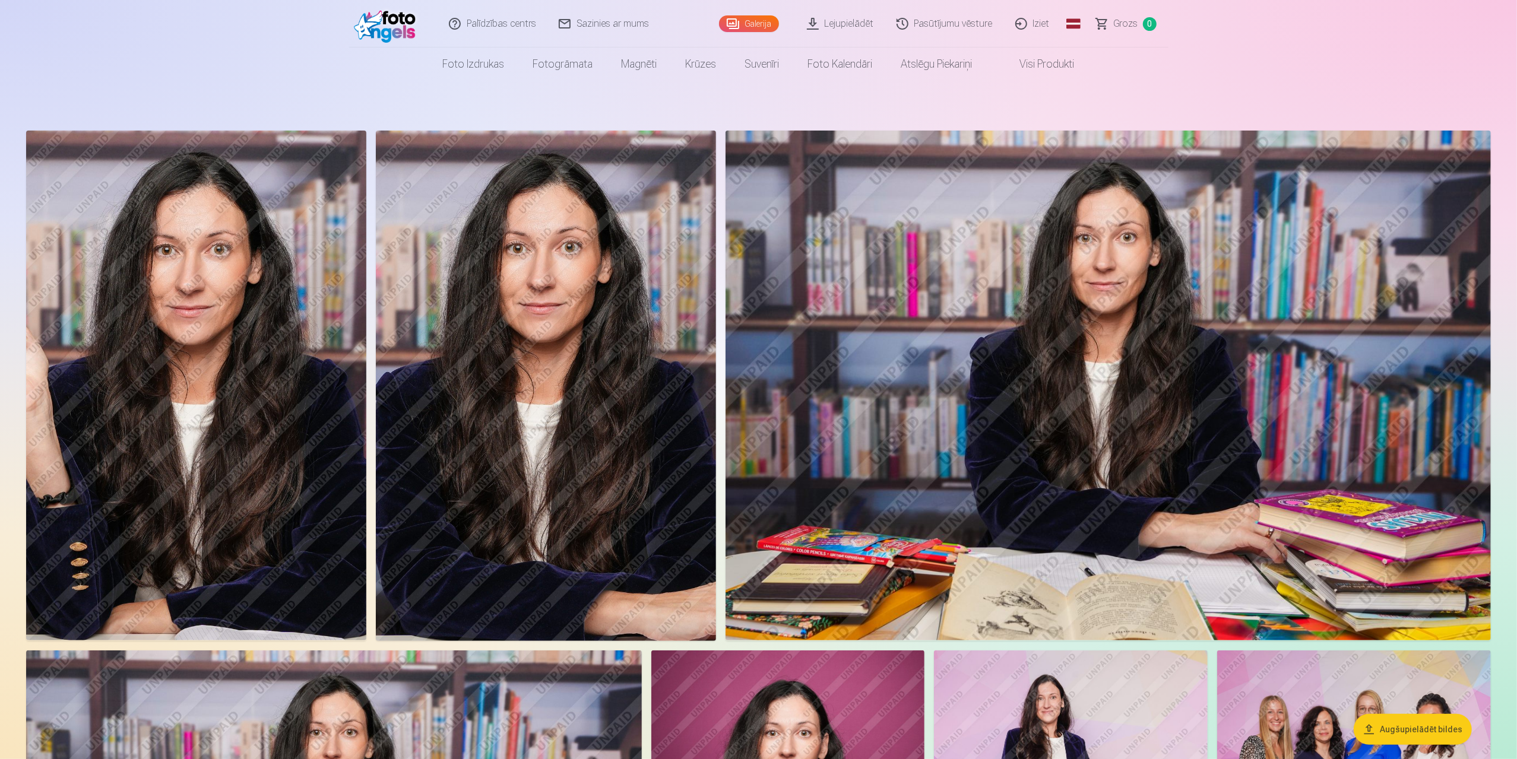
click at [607, 400] on img at bounding box center [546, 386] width 340 height 511
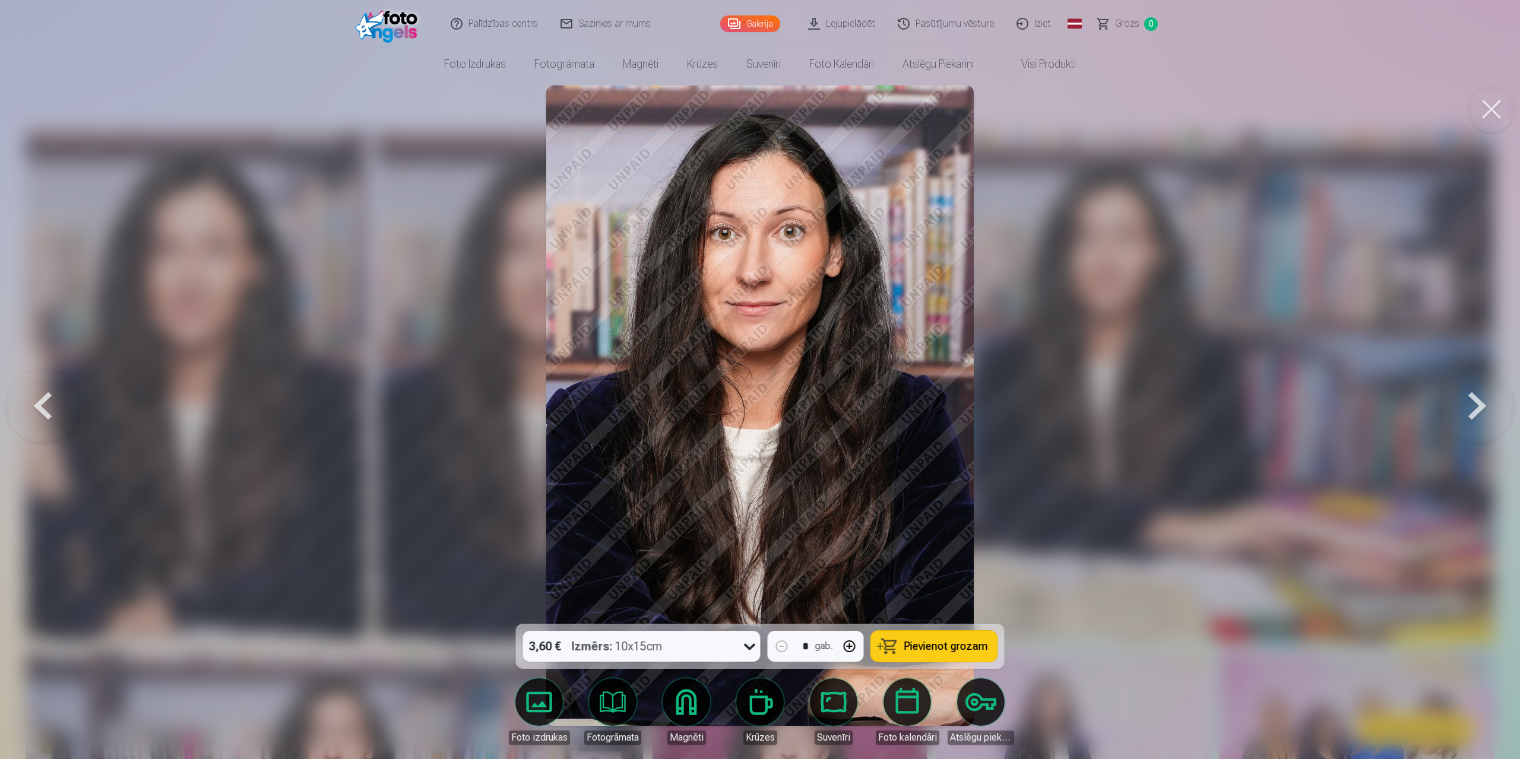
click at [1485, 106] on button at bounding box center [1490, 108] width 47 height 47
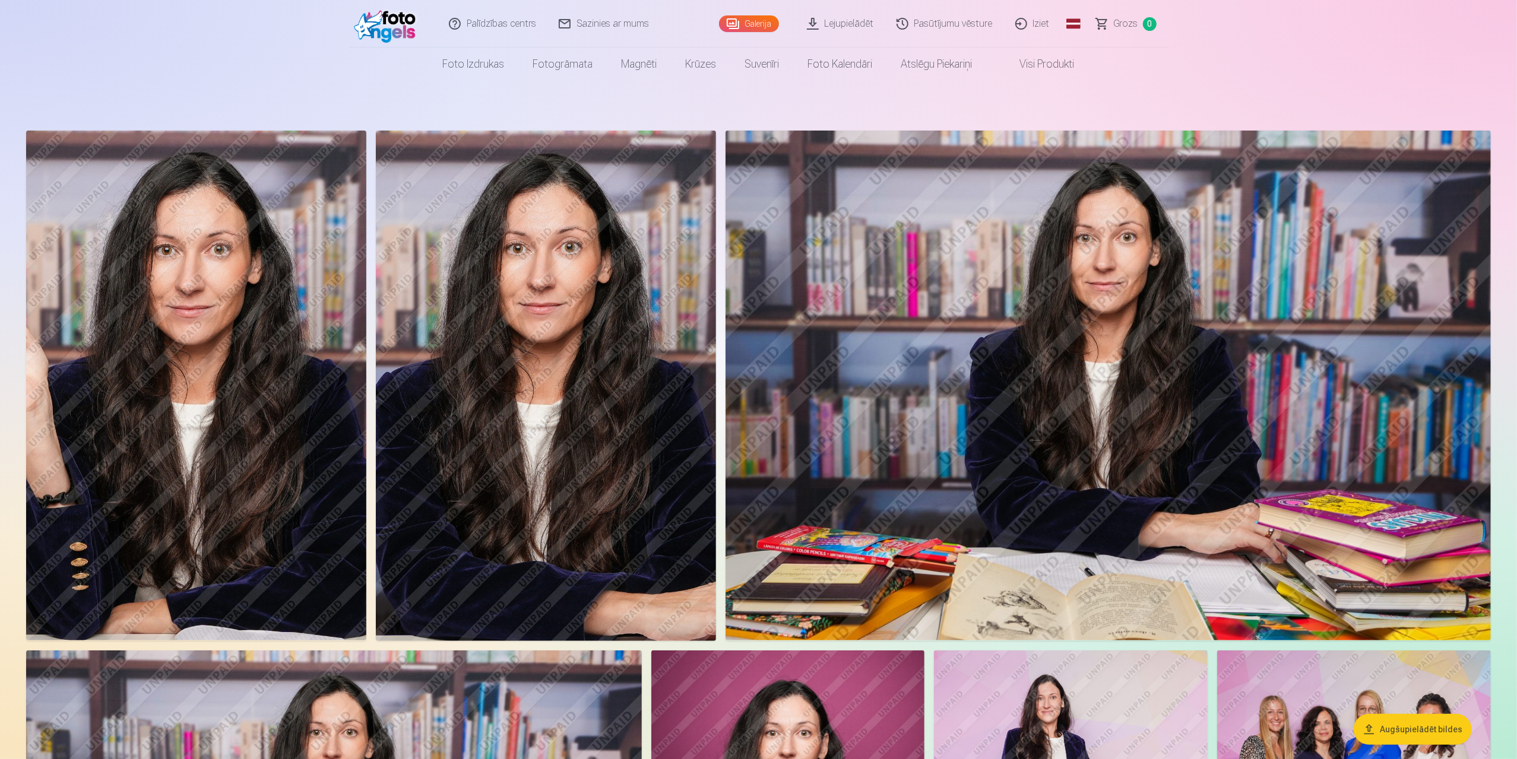
click at [1036, 24] on link "Iziet" at bounding box center [1032, 23] width 57 height 47
